Goal: Information Seeking & Learning: Learn about a topic

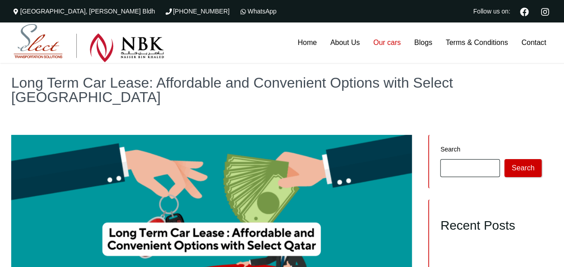
click at [384, 40] on link "Our cars" at bounding box center [387, 42] width 41 height 40
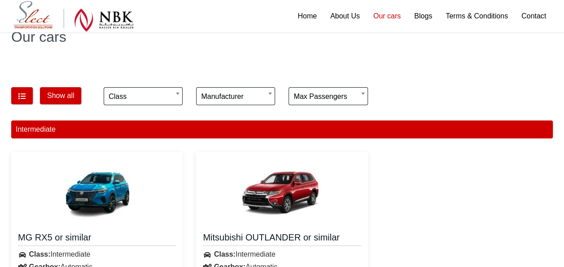
scroll to position [54, 0]
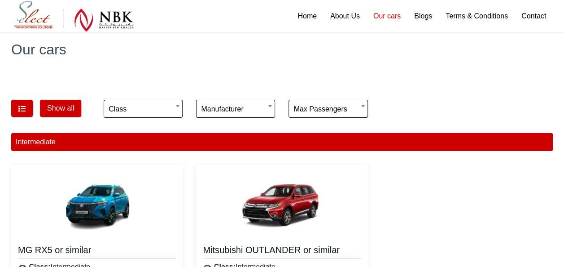
scroll to position [0, 0]
